Goal: Task Accomplishment & Management: Use online tool/utility

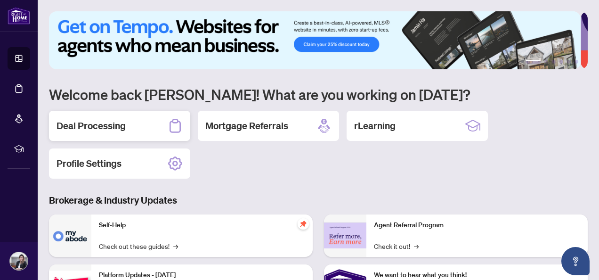
click at [138, 120] on div "Deal Processing" at bounding box center [119, 126] width 141 height 30
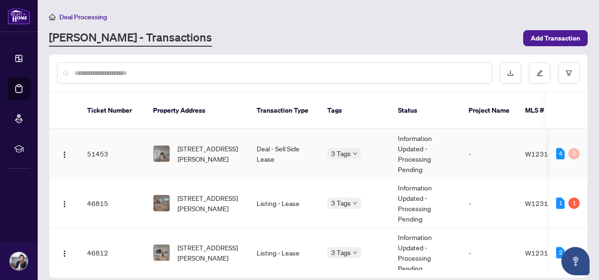
click at [249, 140] on td "[STREET_ADDRESS][PERSON_NAME]" at bounding box center [198, 153] width 104 height 49
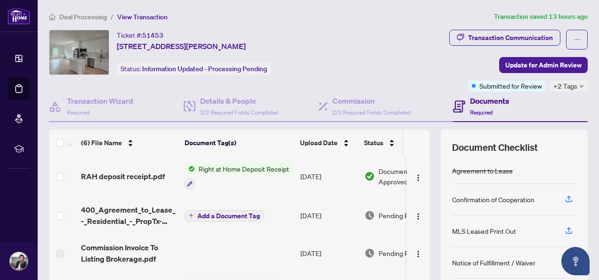
click at [247, 170] on span "Right at Home Deposit Receipt" at bounding box center [244, 168] width 98 height 10
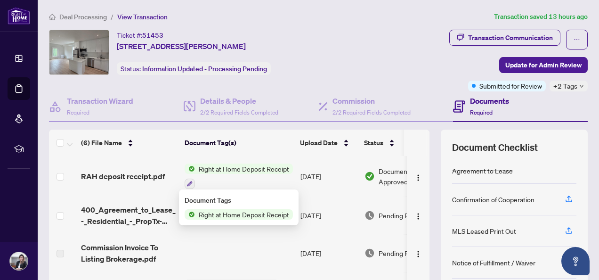
click at [153, 175] on span "RAH deposit receipt.pdf" at bounding box center [123, 175] width 84 height 11
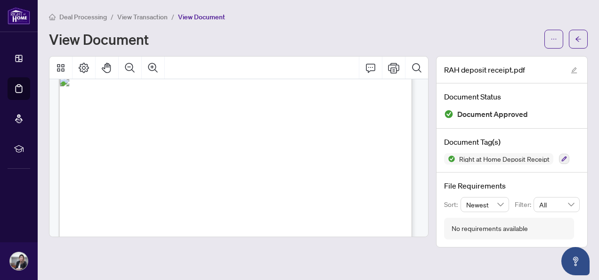
scroll to position [12, 0]
click at [370, 66] on icon "Comment" at bounding box center [370, 67] width 11 height 11
click at [397, 66] on icon "Print" at bounding box center [393, 67] width 11 height 11
